Goal: Find specific page/section: Find specific page/section

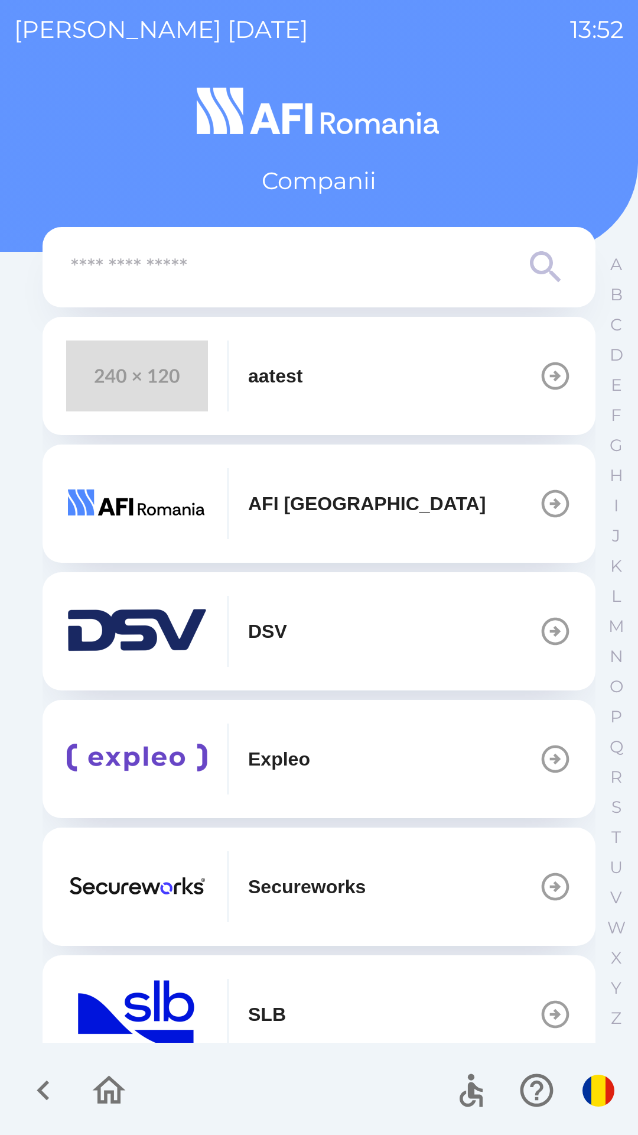
click at [272, 759] on p "Expleo" at bounding box center [279, 759] width 62 height 28
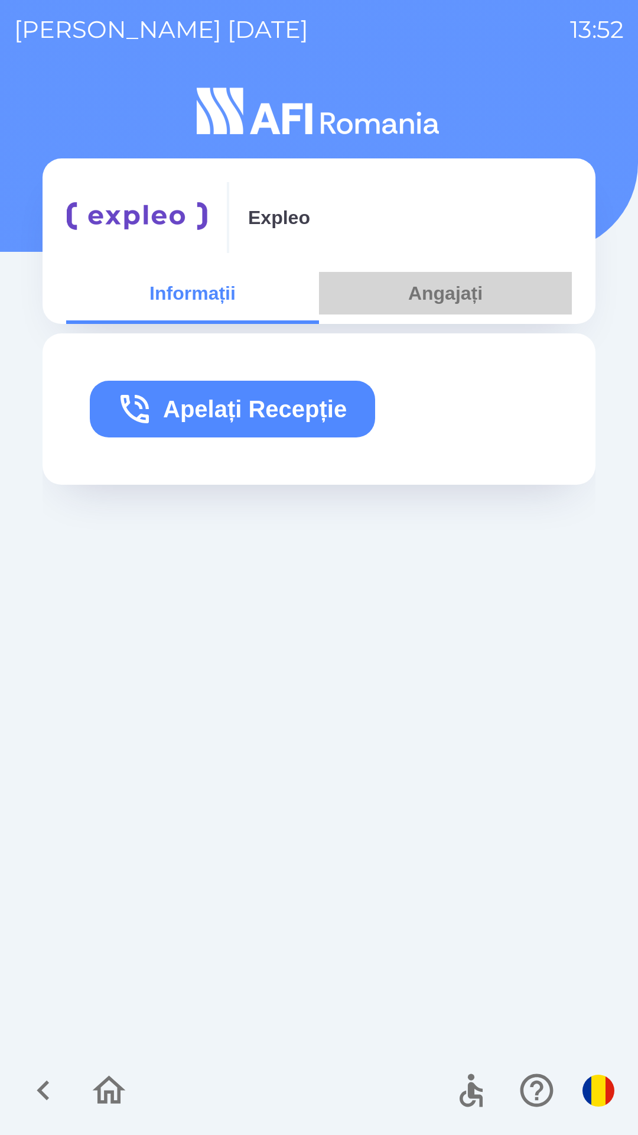
click at [442, 298] on button "Angajați" at bounding box center [445, 293] width 253 height 43
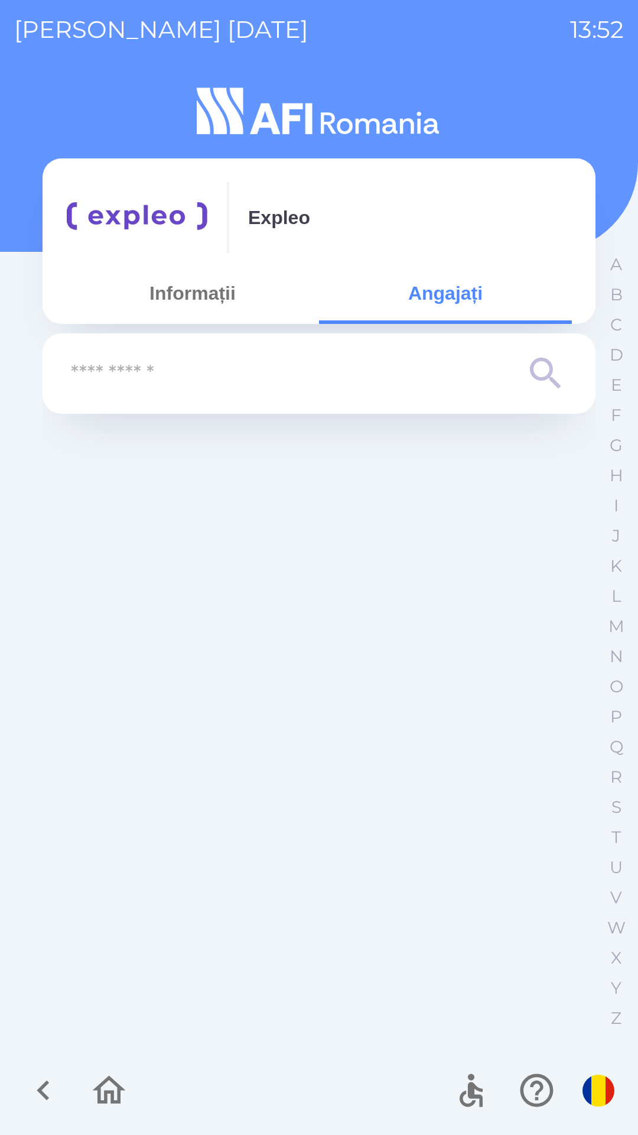
click at [191, 373] on input "text" at bounding box center [295, 374] width 449 height 33
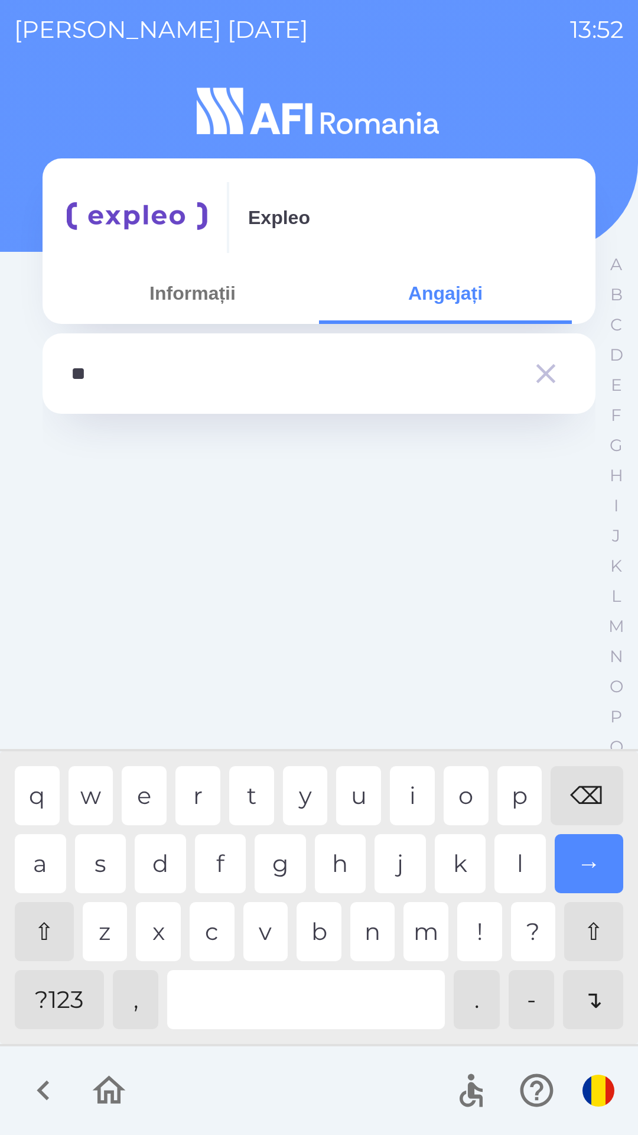
click at [22, 865] on div "a" at bounding box center [40, 863] width 51 height 59
click at [372, 937] on div "n" at bounding box center [372, 931] width 45 height 59
type input "*****"
click at [350, 788] on div "u" at bounding box center [358, 795] width 45 height 59
click at [576, 858] on div "→" at bounding box center [589, 863] width 69 height 59
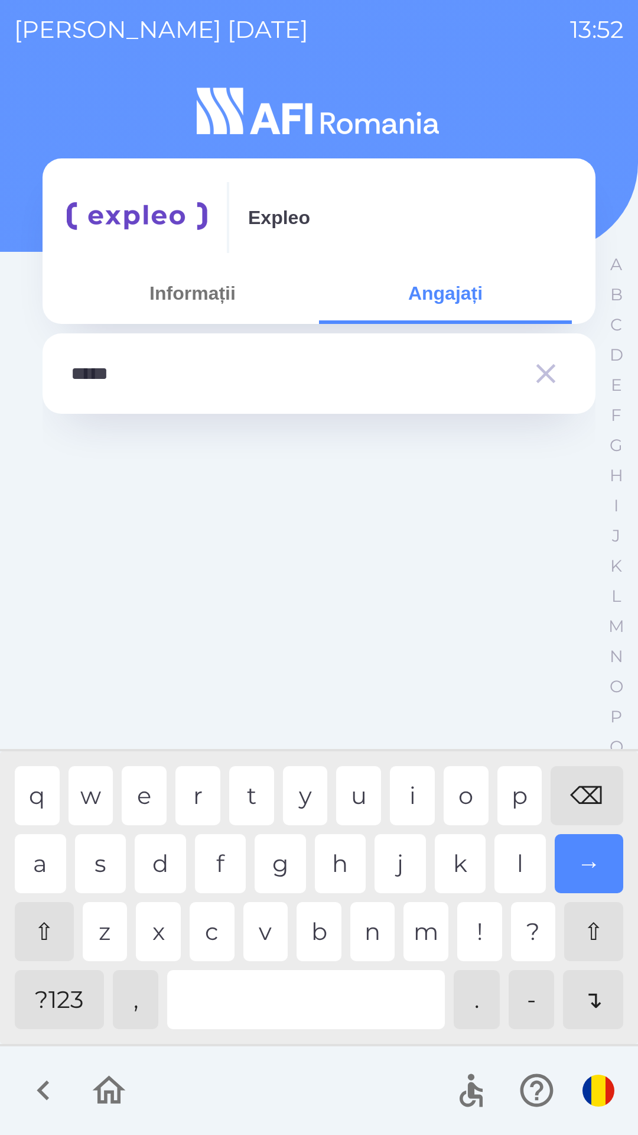
click at [586, 867] on div "→" at bounding box center [589, 863] width 69 height 59
click at [584, 859] on div "→" at bounding box center [589, 863] width 69 height 59
click at [532, 392] on div at bounding box center [546, 373] width 43 height 43
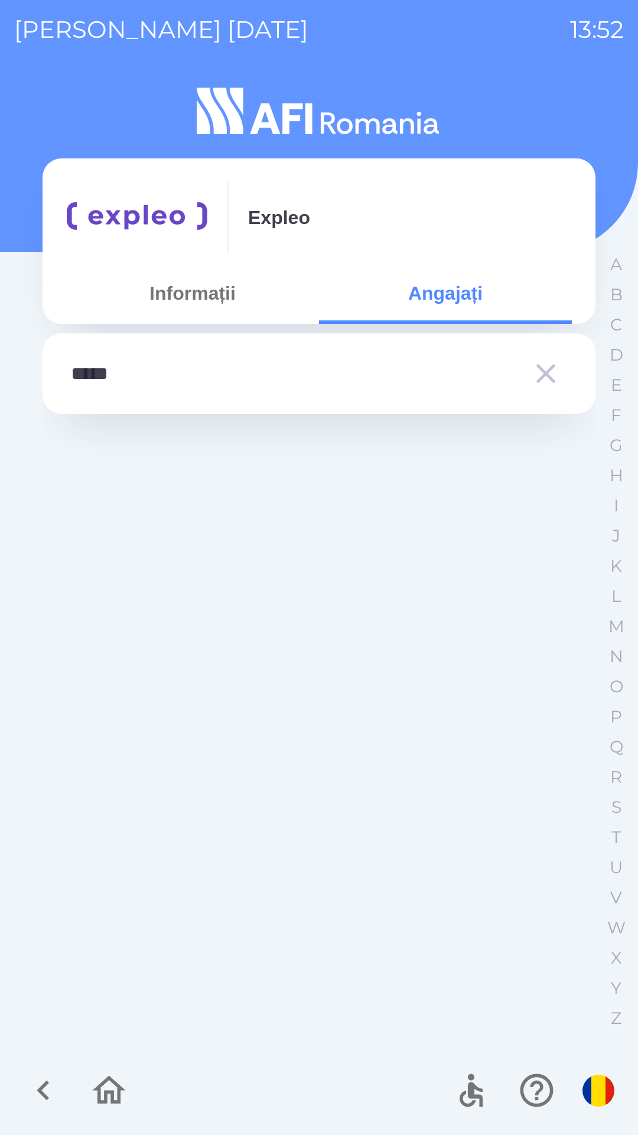
click at [536, 376] on icon "button" at bounding box center [546, 373] width 33 height 33
click at [300, 384] on input "text" at bounding box center [295, 374] width 449 height 33
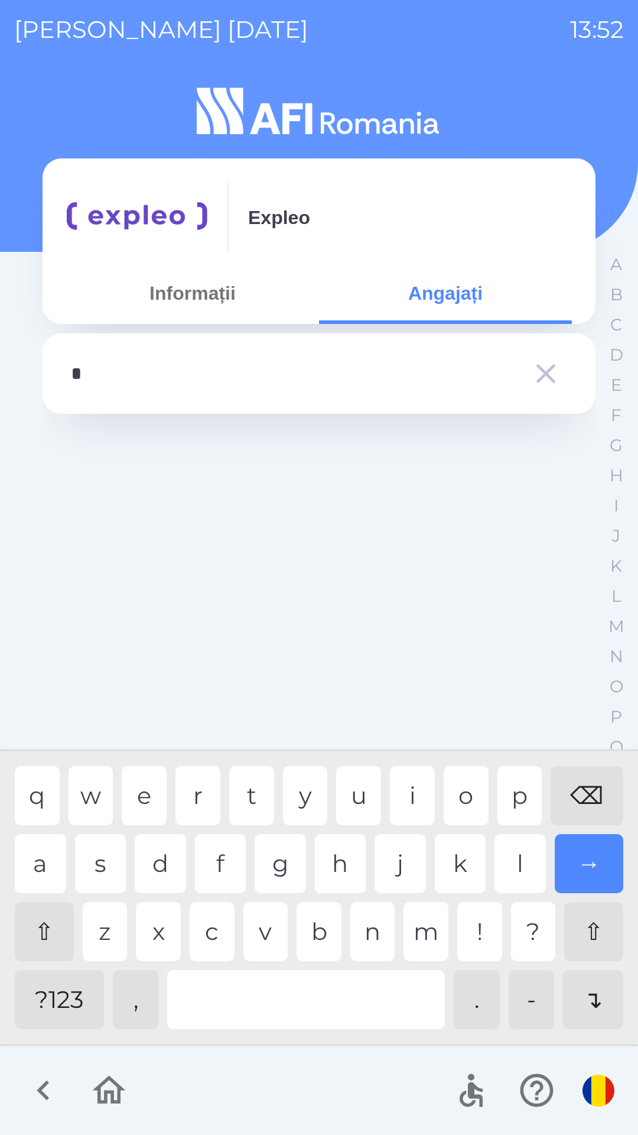
click at [254, 782] on div "t" at bounding box center [251, 795] width 45 height 59
click at [372, 937] on div "n" at bounding box center [372, 931] width 45 height 59
click at [38, 856] on div "a" at bounding box center [40, 863] width 51 height 59
click at [98, 858] on div "s" at bounding box center [100, 863] width 51 height 59
type input "******"
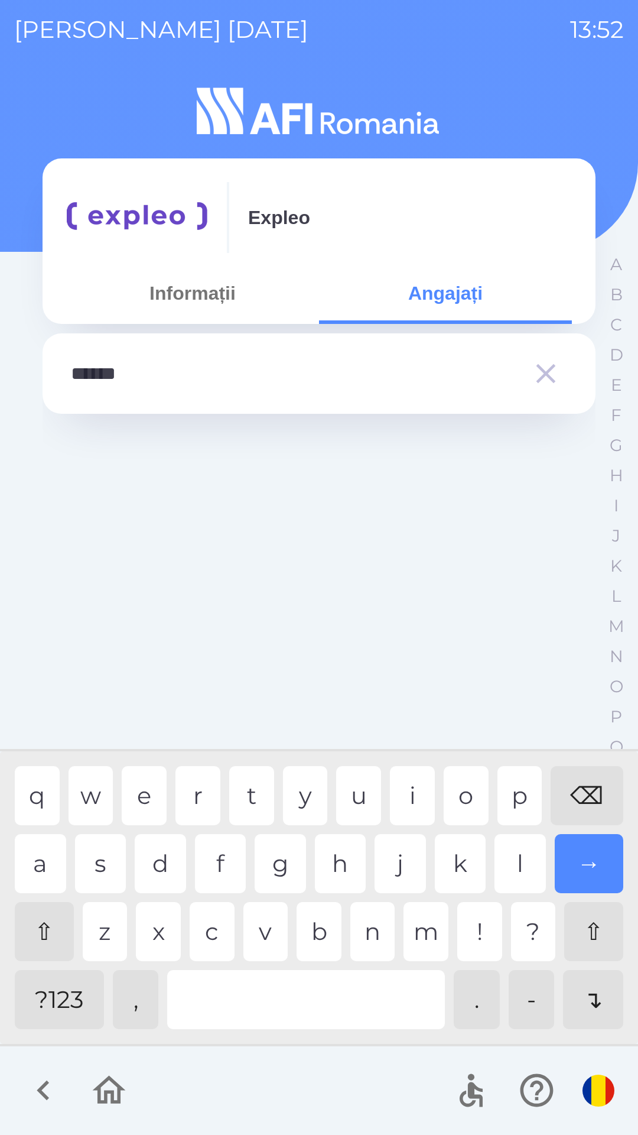
click at [576, 853] on div "→" at bounding box center [589, 863] width 69 height 59
click at [554, 360] on icon "button" at bounding box center [546, 373] width 33 height 33
